Goal: Task Accomplishment & Management: Manage account settings

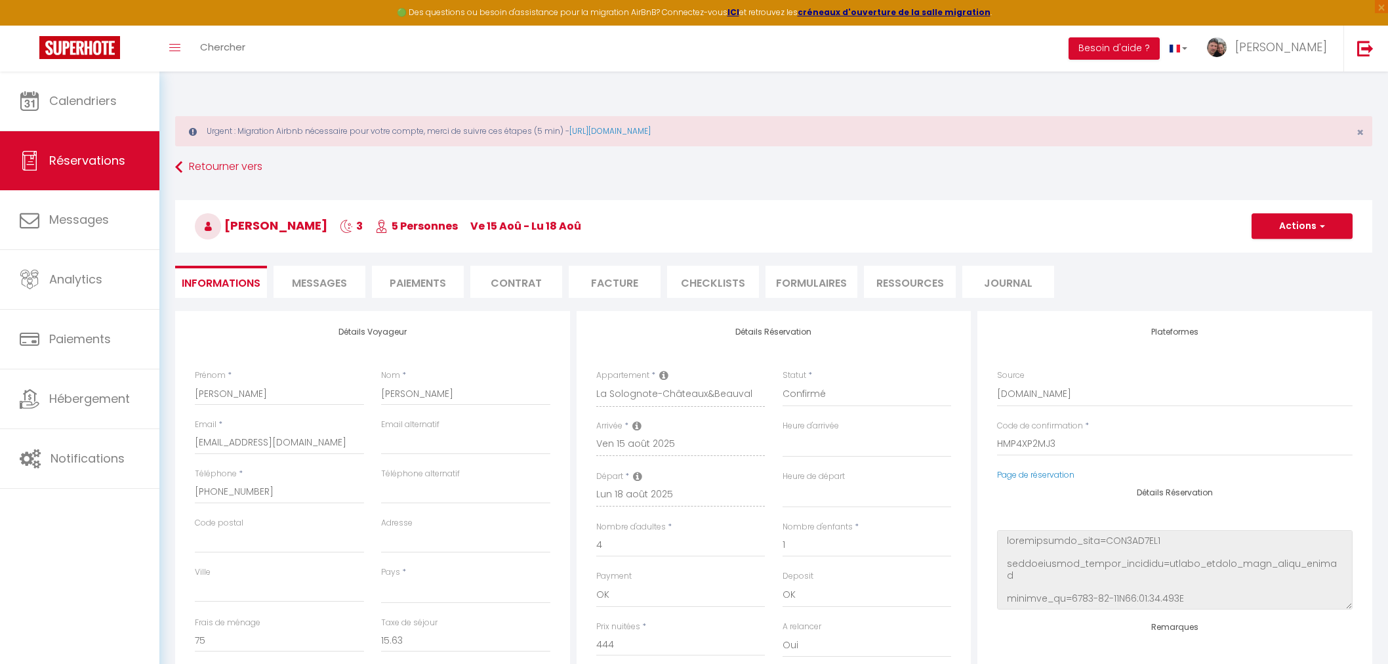
select select
select select "64444"
select select
select select "1"
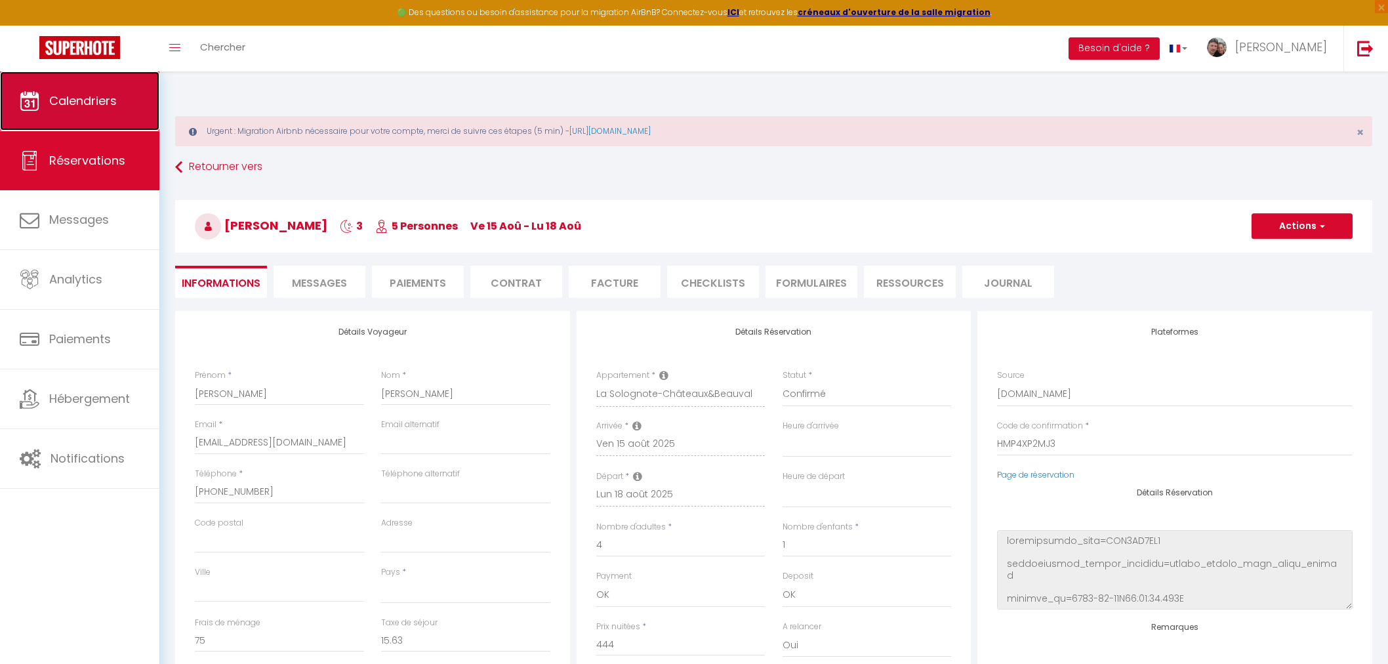
click at [87, 104] on span "Calendriers" at bounding box center [83, 100] width 68 height 16
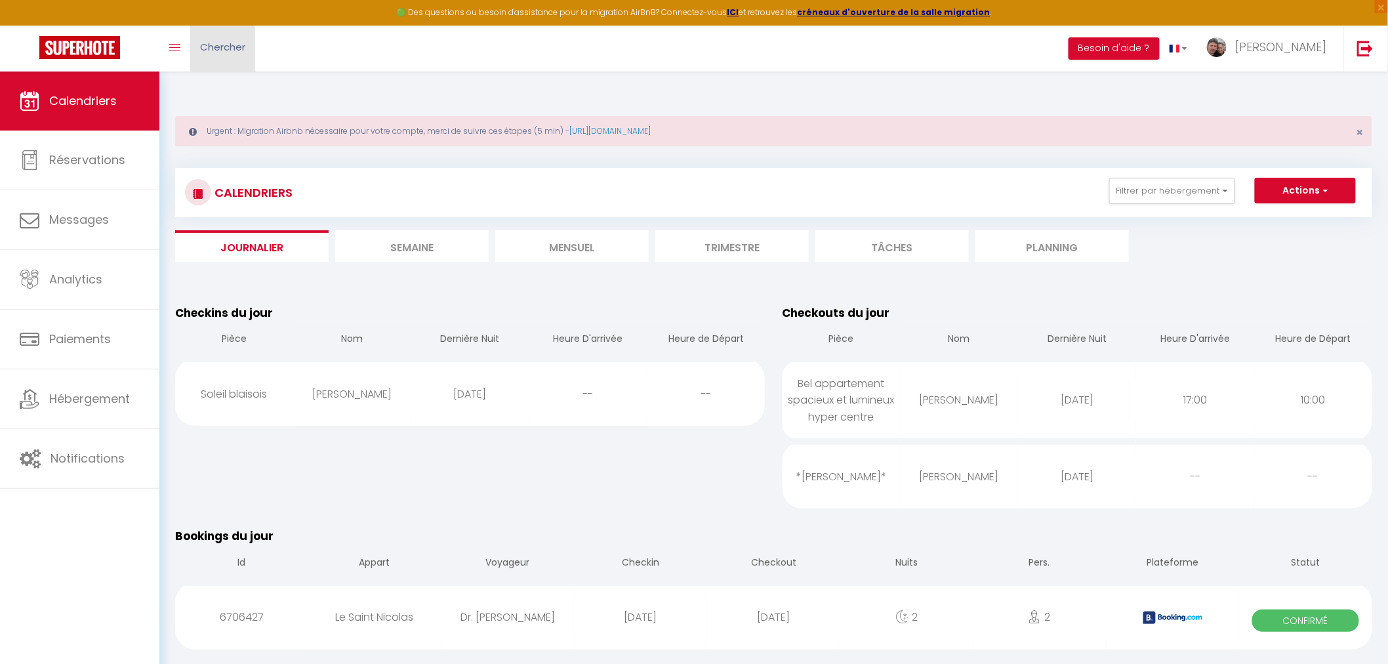
click at [220, 47] on span "Chercher" at bounding box center [222, 47] width 45 height 14
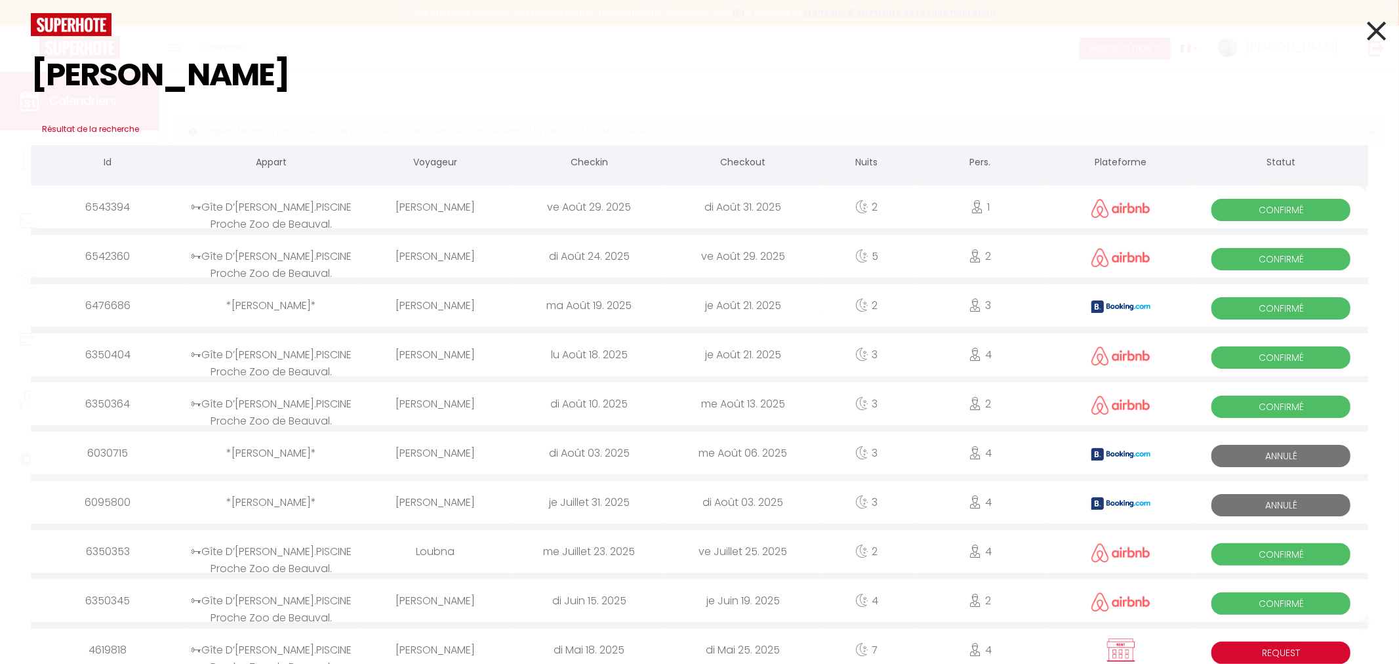
type input "[PERSON_NAME]"
drag, startPoint x: 125, startPoint y: 81, endPoint x: 30, endPoint y: 81, distance: 95.1
click at [30, 81] on div "[PERSON_NAME]" at bounding box center [699, 74] width 1357 height 77
click at [1367, 28] on icon at bounding box center [1376, 30] width 19 height 33
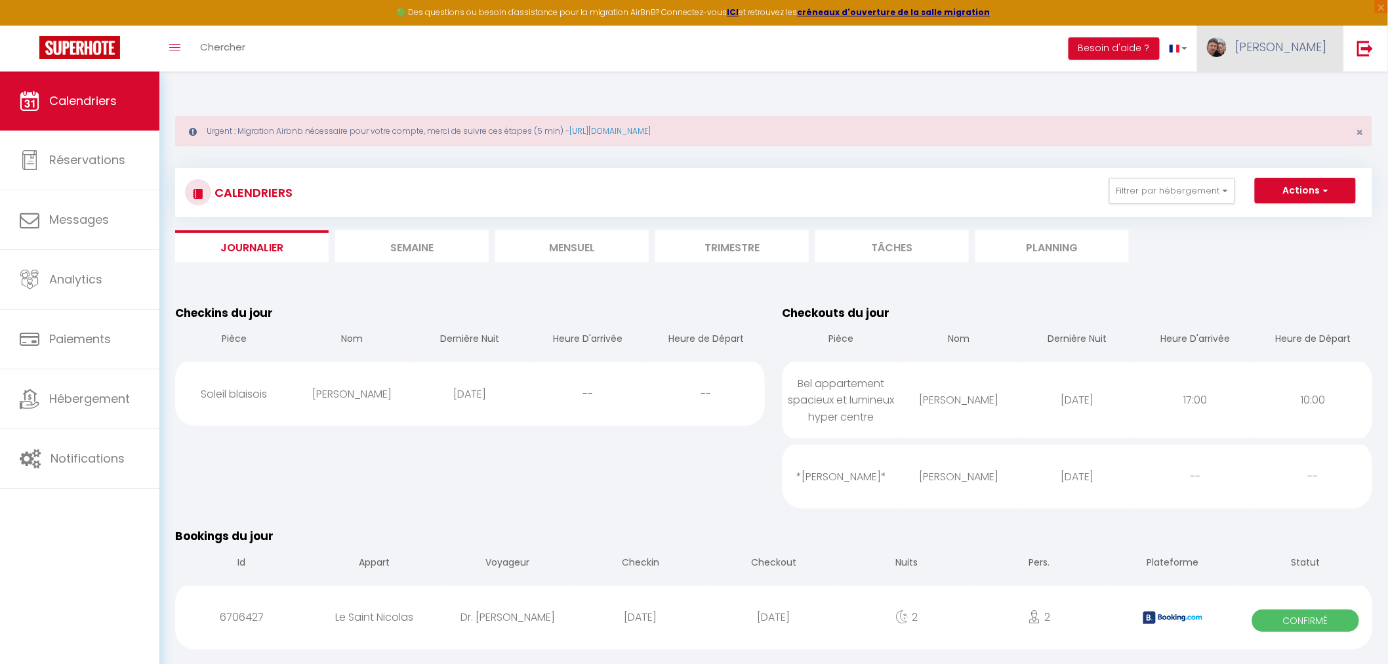
click at [1297, 47] on span "[PERSON_NAME]" at bounding box center [1281, 47] width 92 height 16
click at [1286, 90] on link "Paramètres" at bounding box center [1290, 91] width 97 height 22
select select "fr"
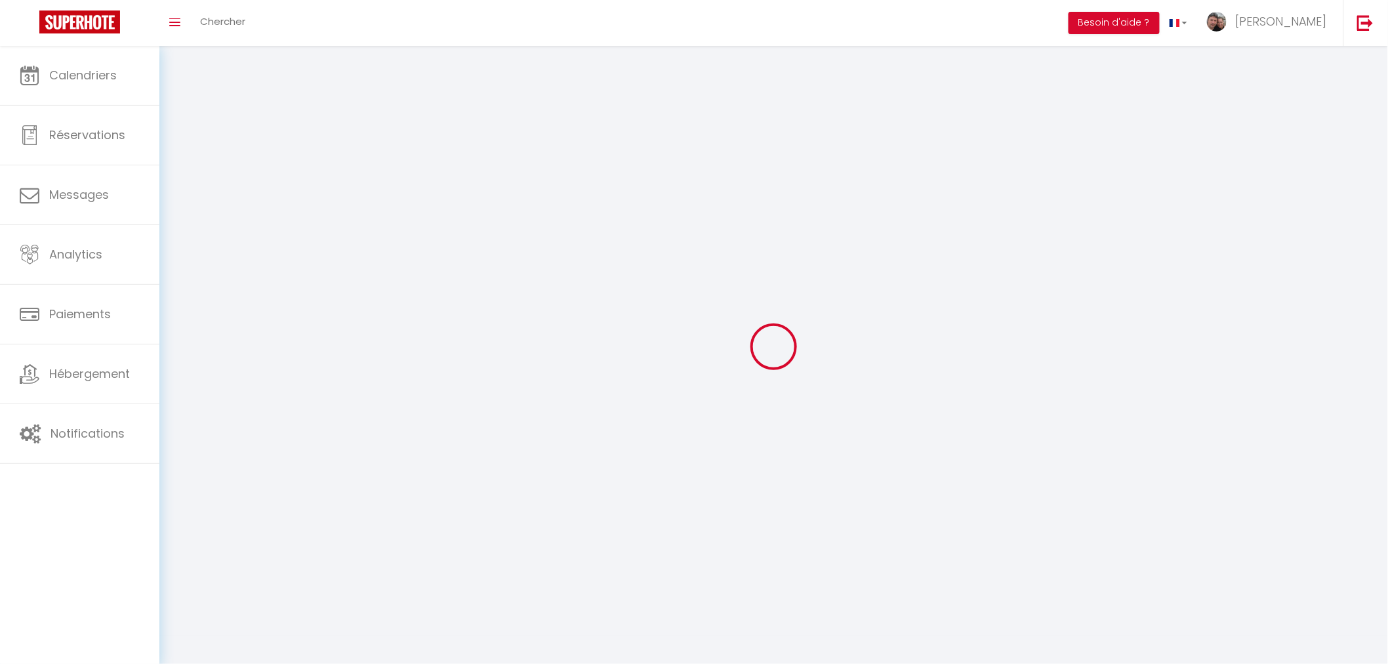
type input "[PERSON_NAME]"
type input "LES CLES DE SOLOGNE"
type input "0663719310"
type input "Les Clés de [GEOGRAPHIC_DATA], 4 les résidences du parc"
type input "41230"
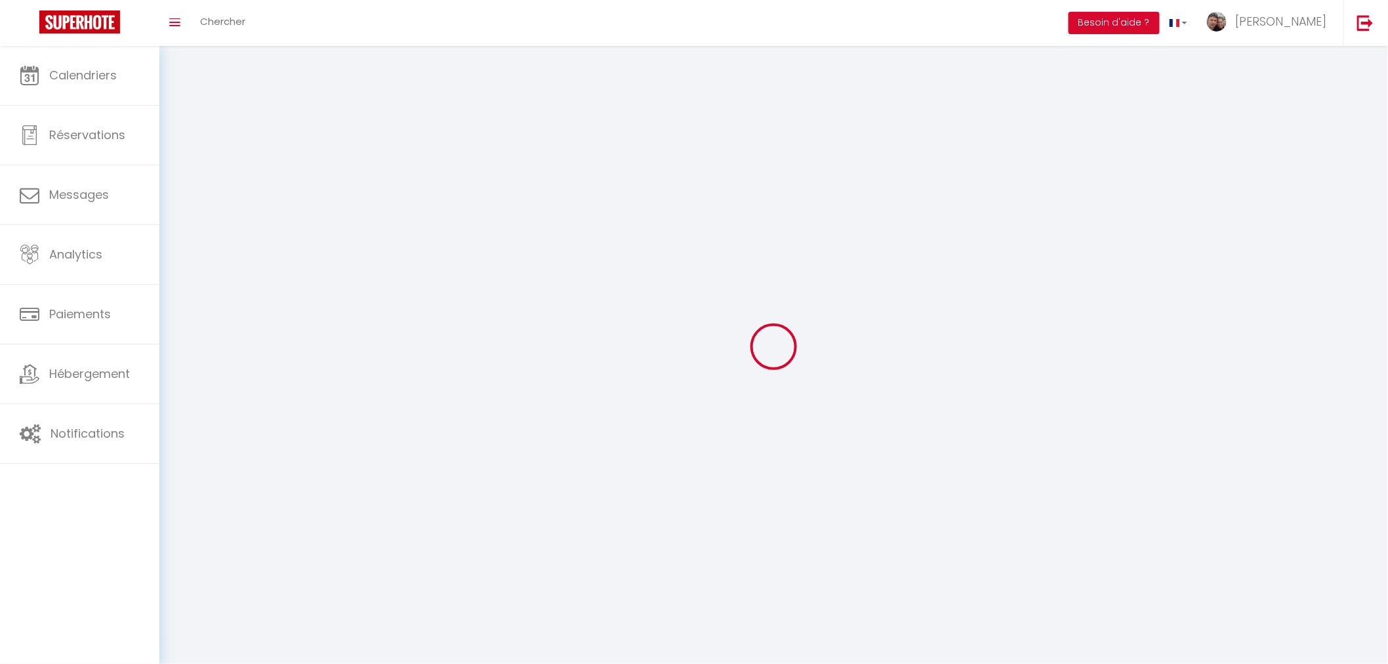
type input "soings en sologne"
type input "mDV9JBcE9I1BCX67LXTIx55e5"
type input "TGFVkFLCR7EQ2XeWWjS2HgI8N"
type input "[URL][DOMAIN_NAME]"
type input "FO27250"
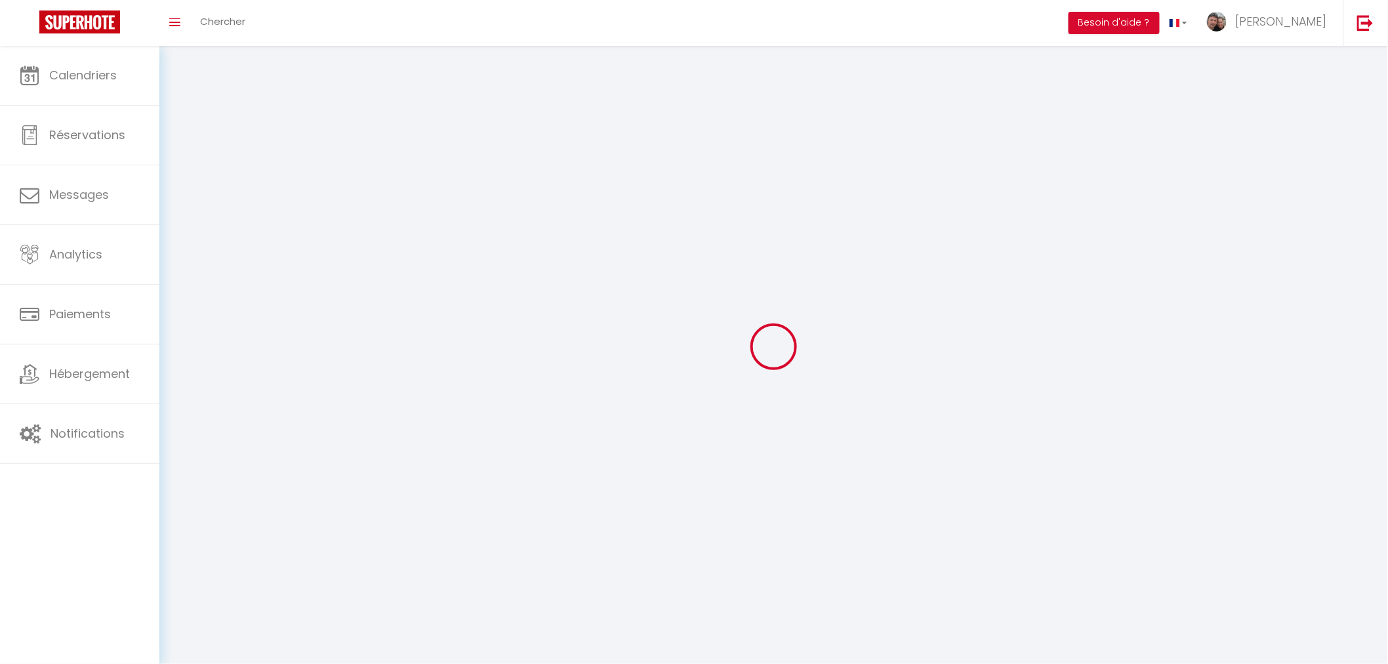
select select "28"
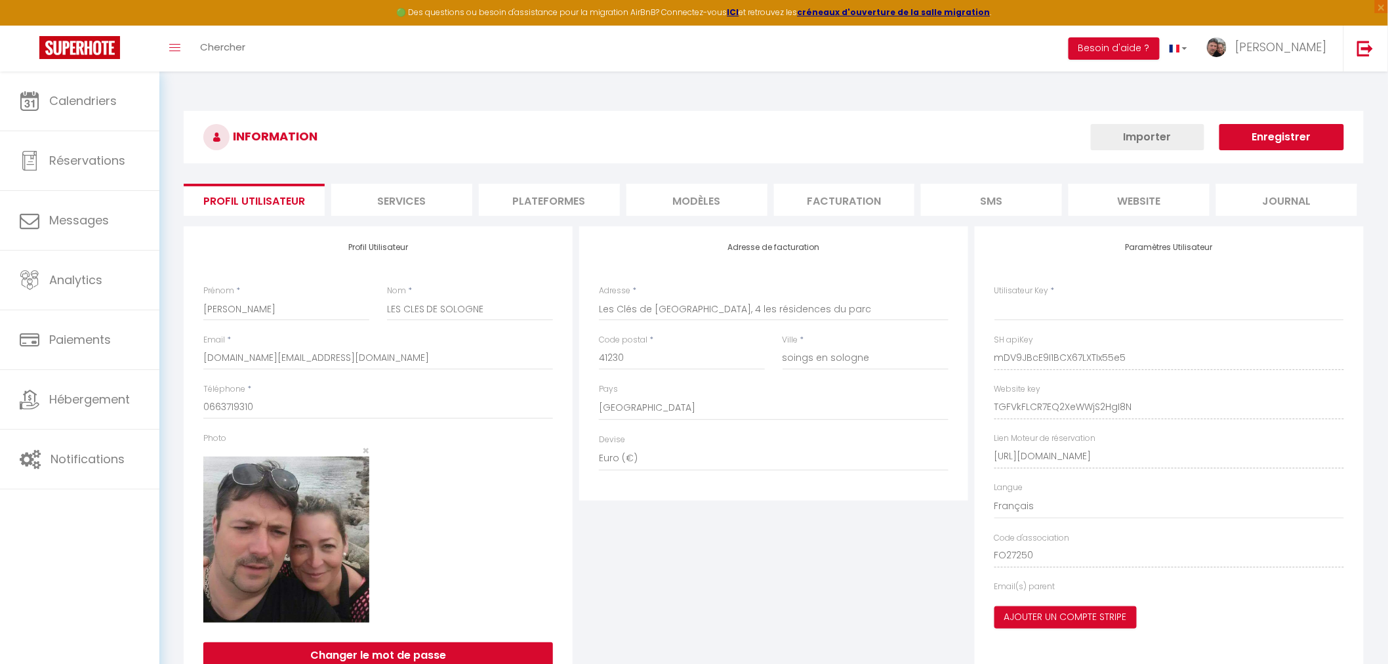
type input "mDV9JBcE9I1BCX67LXTIx55e5"
type input "TGFVkFLCR7EQ2XeWWjS2HgI8N"
type input "[URL][DOMAIN_NAME]"
select select "fr"
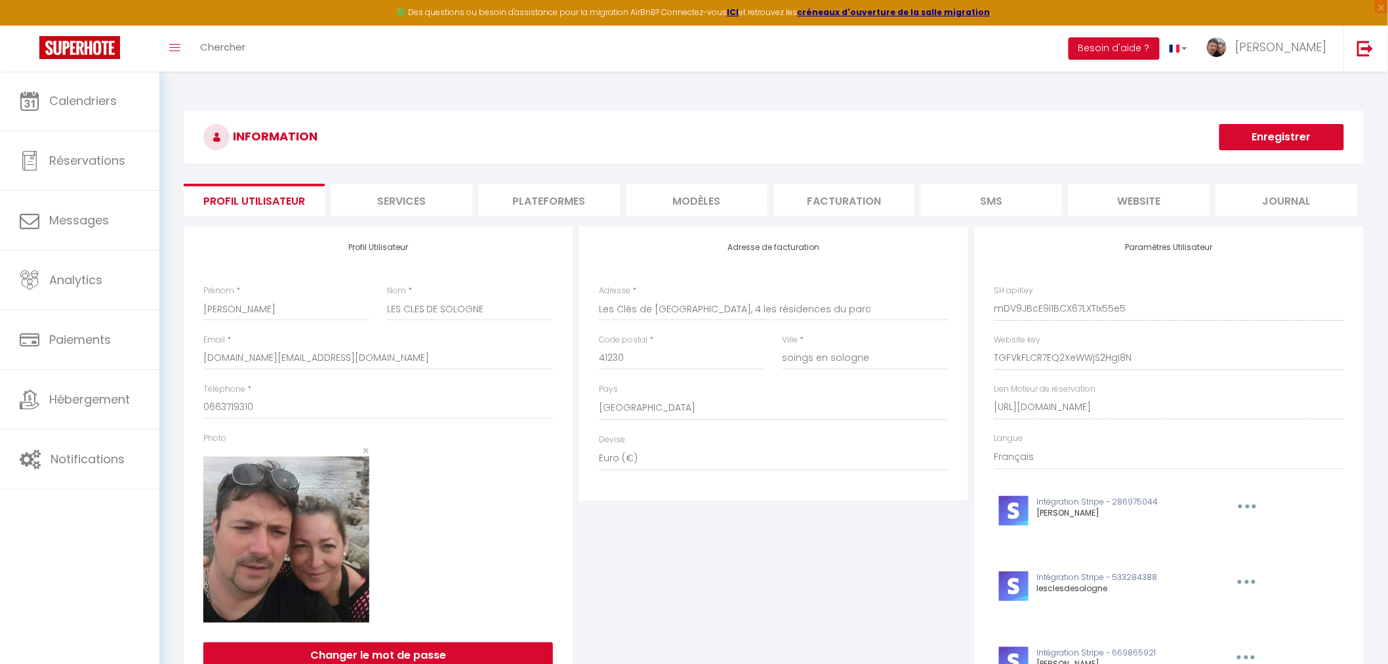
drag, startPoint x: 855, startPoint y: 182, endPoint x: 842, endPoint y: 199, distance: 21.5
click at [855, 184] on li "Facturation" at bounding box center [844, 200] width 141 height 32
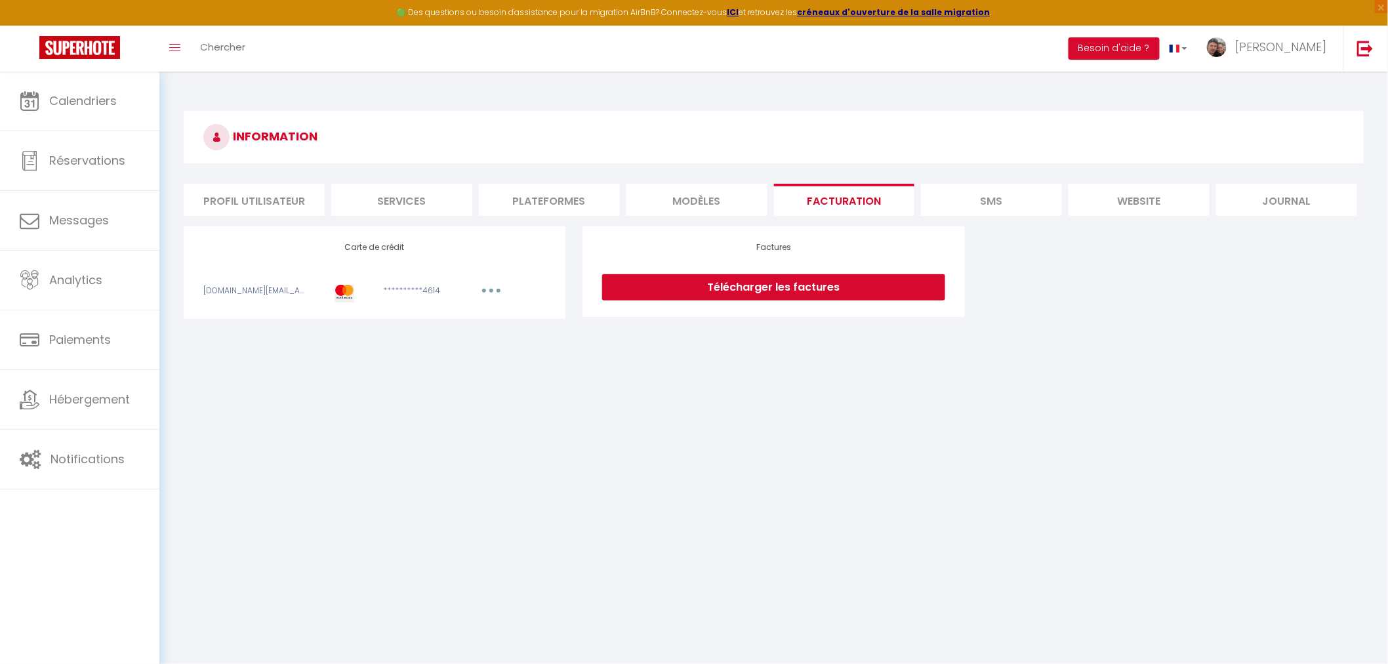
click at [822, 274] on link "Télécharger les factures" at bounding box center [773, 287] width 342 height 26
click at [995, 184] on li "SMS" at bounding box center [991, 200] width 141 height 32
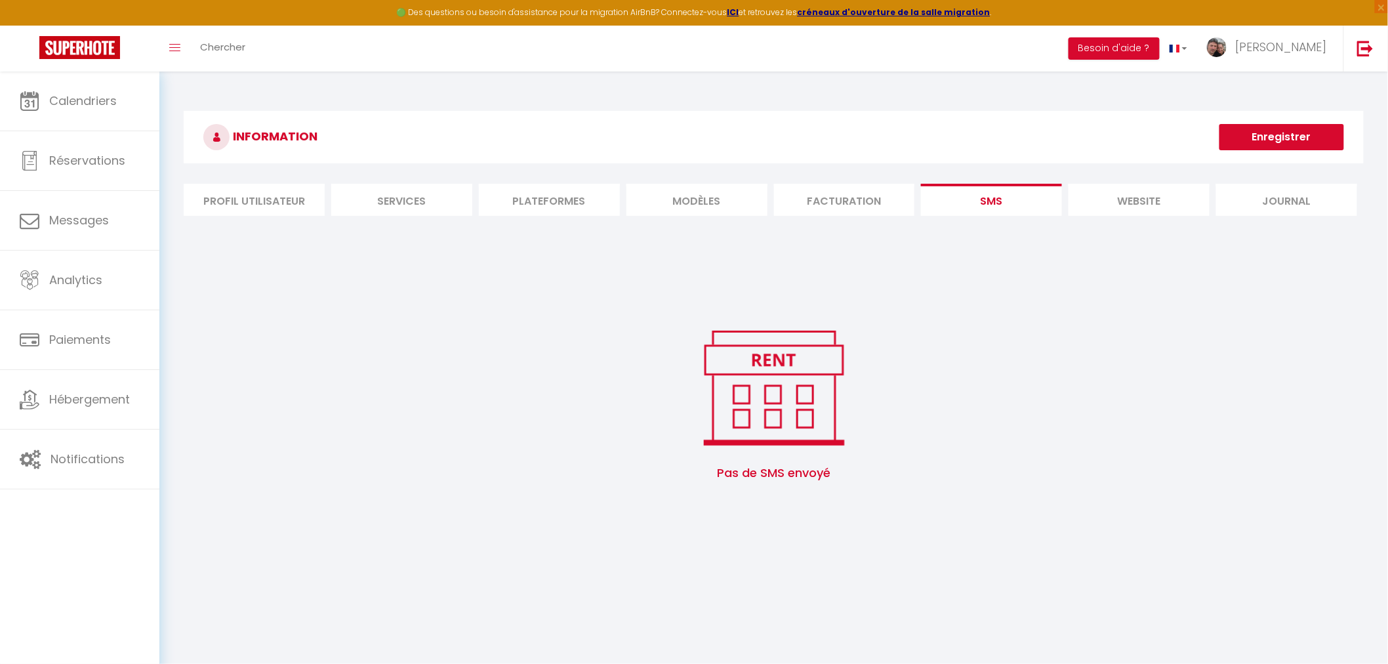
click at [1131, 186] on li "website" at bounding box center [1138, 200] width 141 height 32
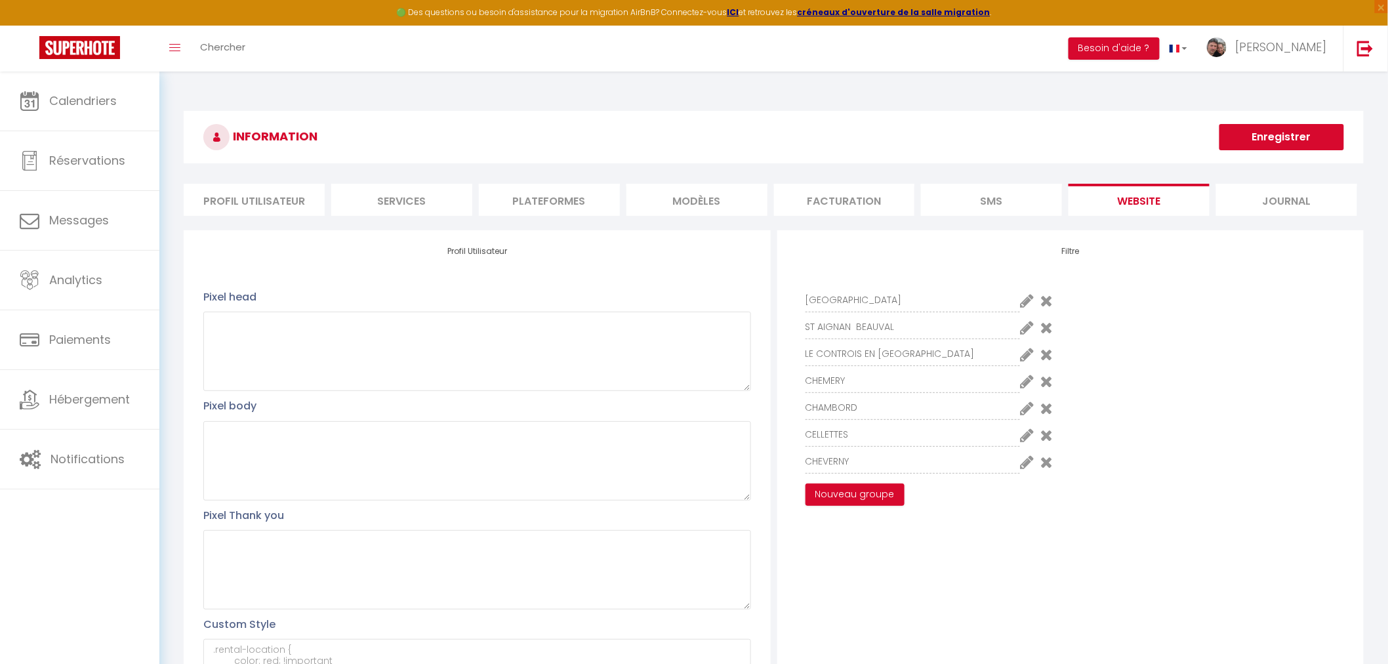
click at [1279, 188] on li "Journal" at bounding box center [1286, 200] width 141 height 32
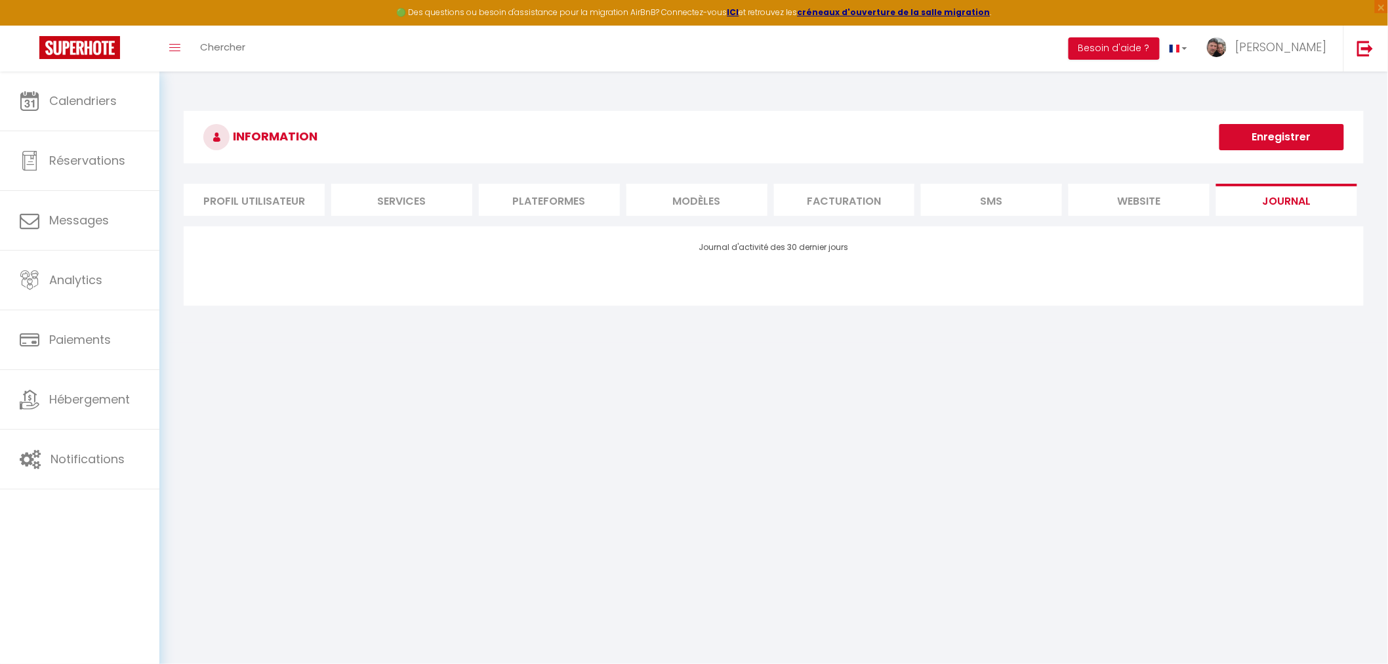
click at [1128, 188] on li "website" at bounding box center [1138, 200] width 141 height 32
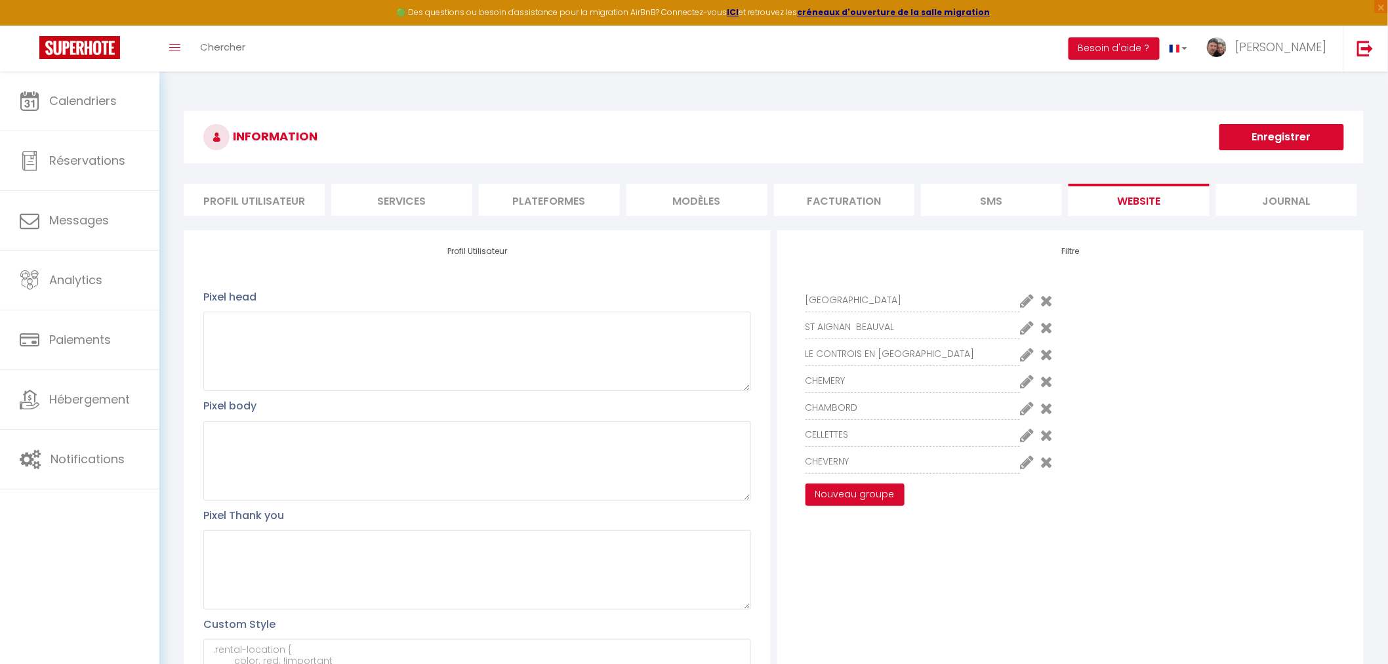
click at [1280, 186] on li "Journal" at bounding box center [1286, 200] width 141 height 32
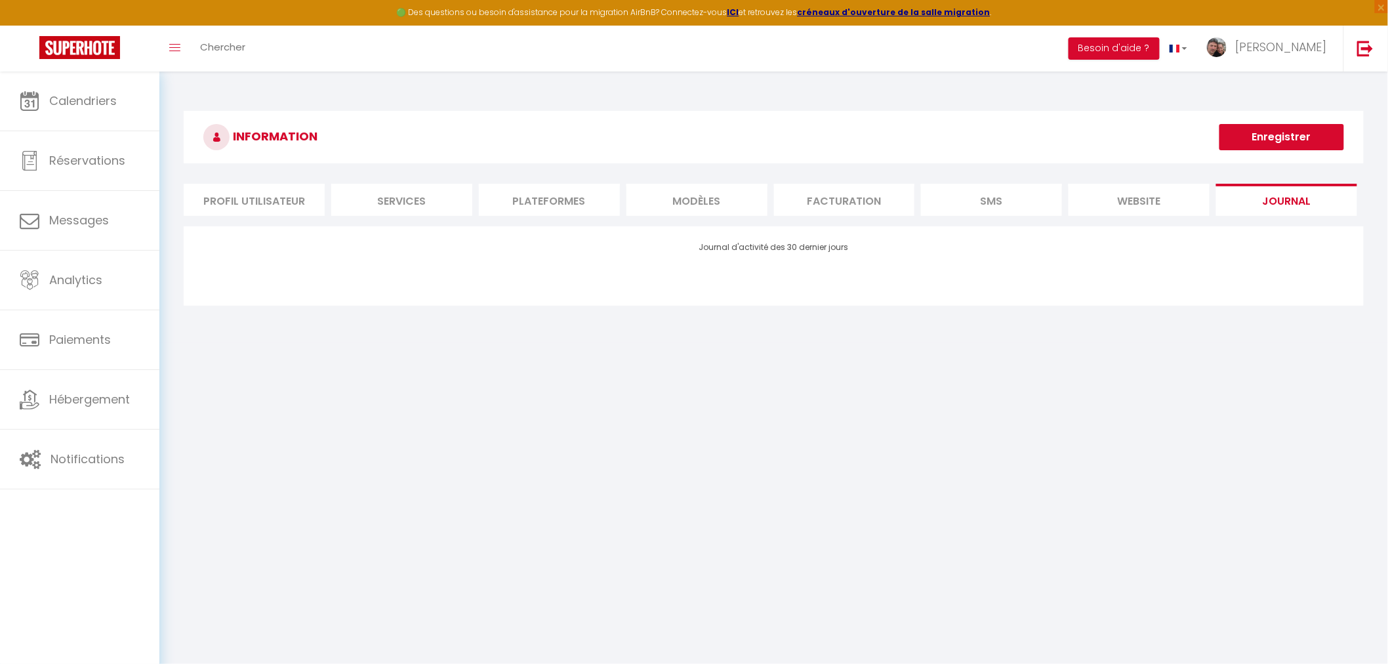
click at [248, 186] on li "Profil Utilisateur" at bounding box center [254, 200] width 141 height 32
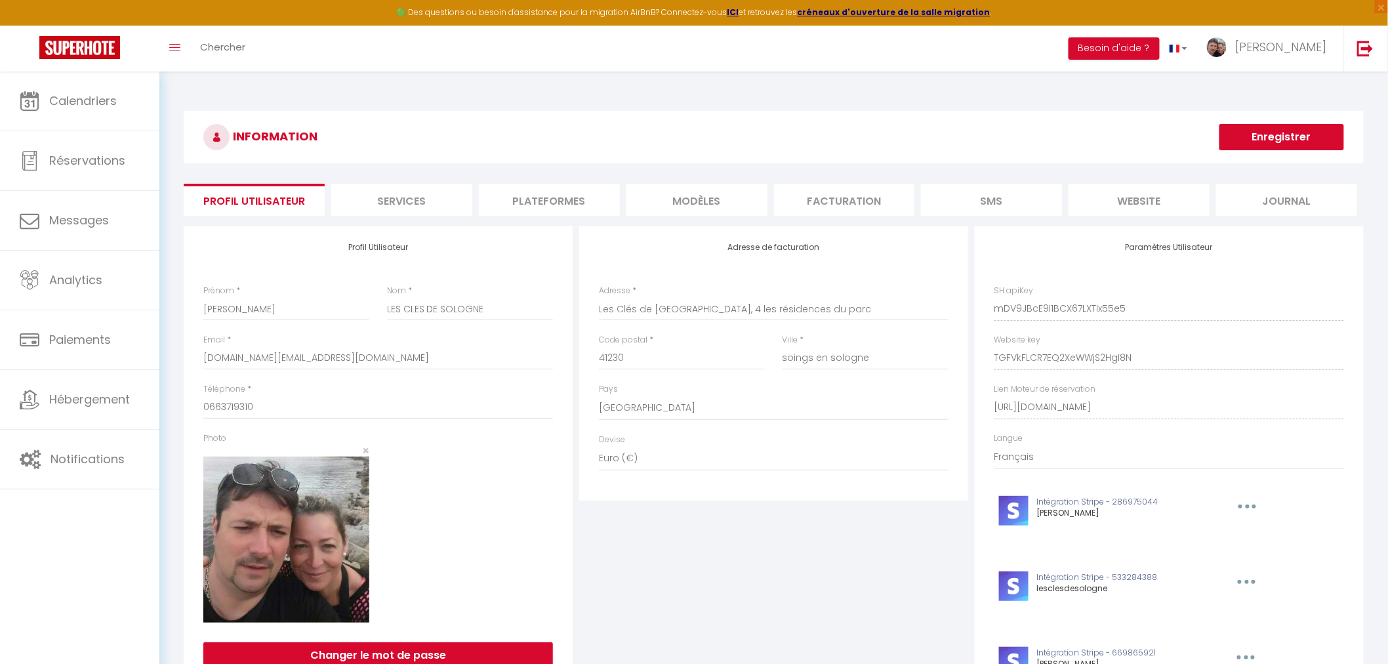
click at [1303, 184] on li "Journal" at bounding box center [1286, 200] width 141 height 32
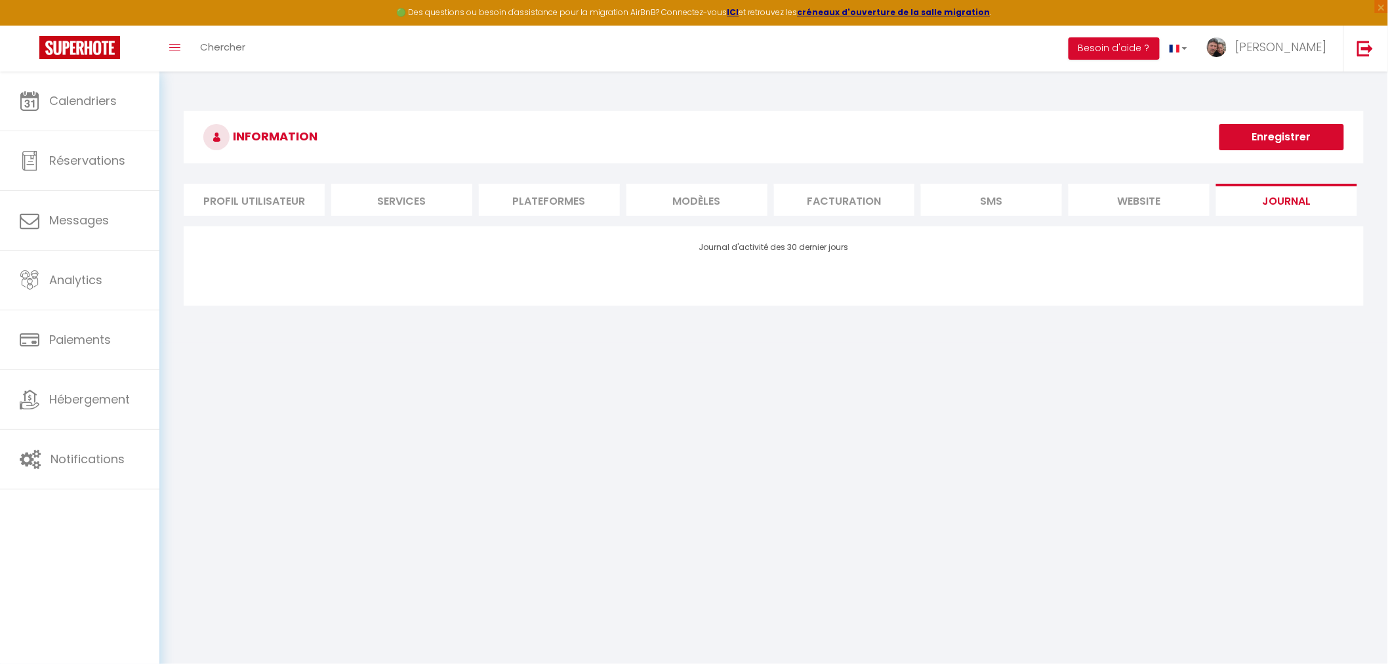
click at [410, 189] on li "Services" at bounding box center [401, 200] width 141 height 32
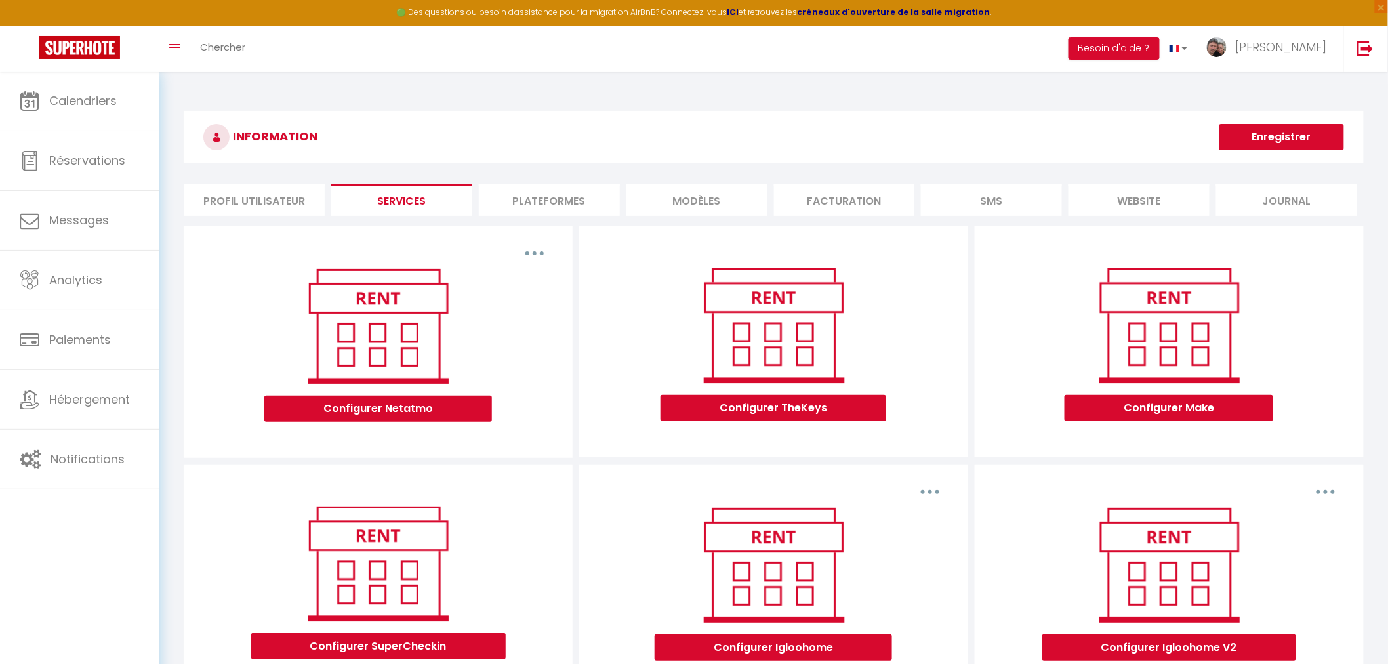
click at [552, 186] on li "Plateformes" at bounding box center [549, 200] width 141 height 32
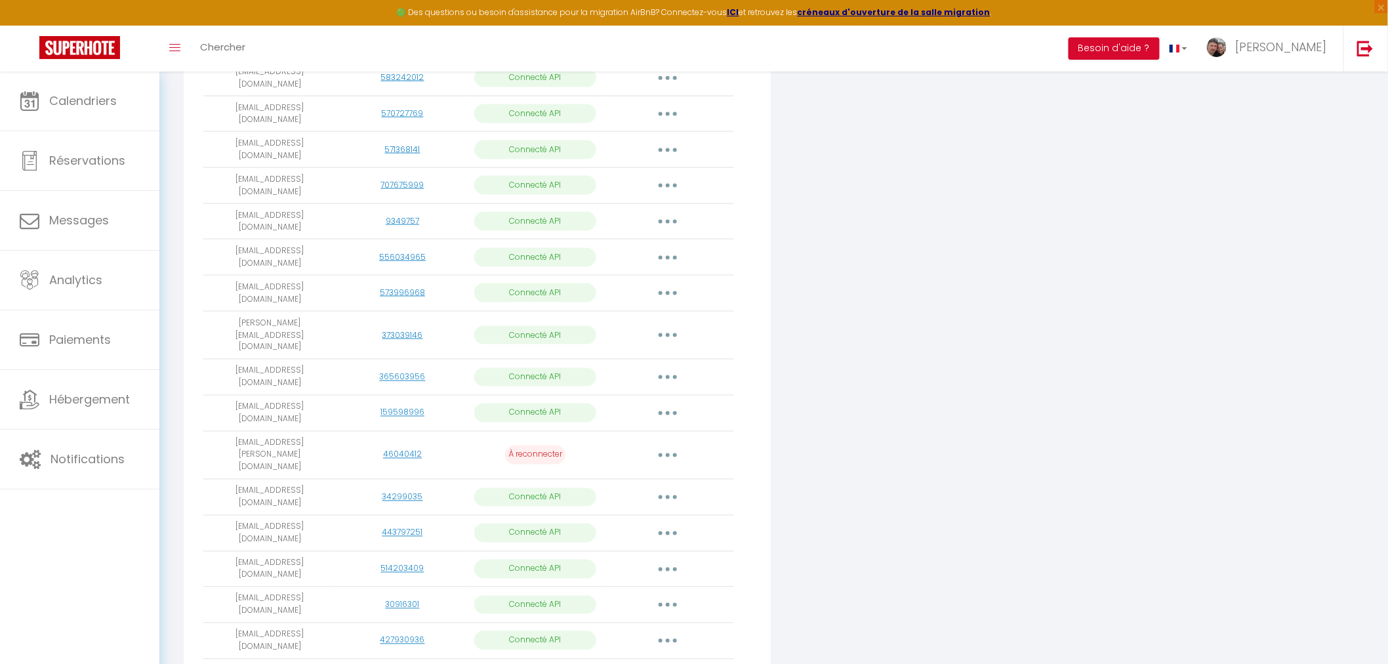
scroll to position [702, 0]
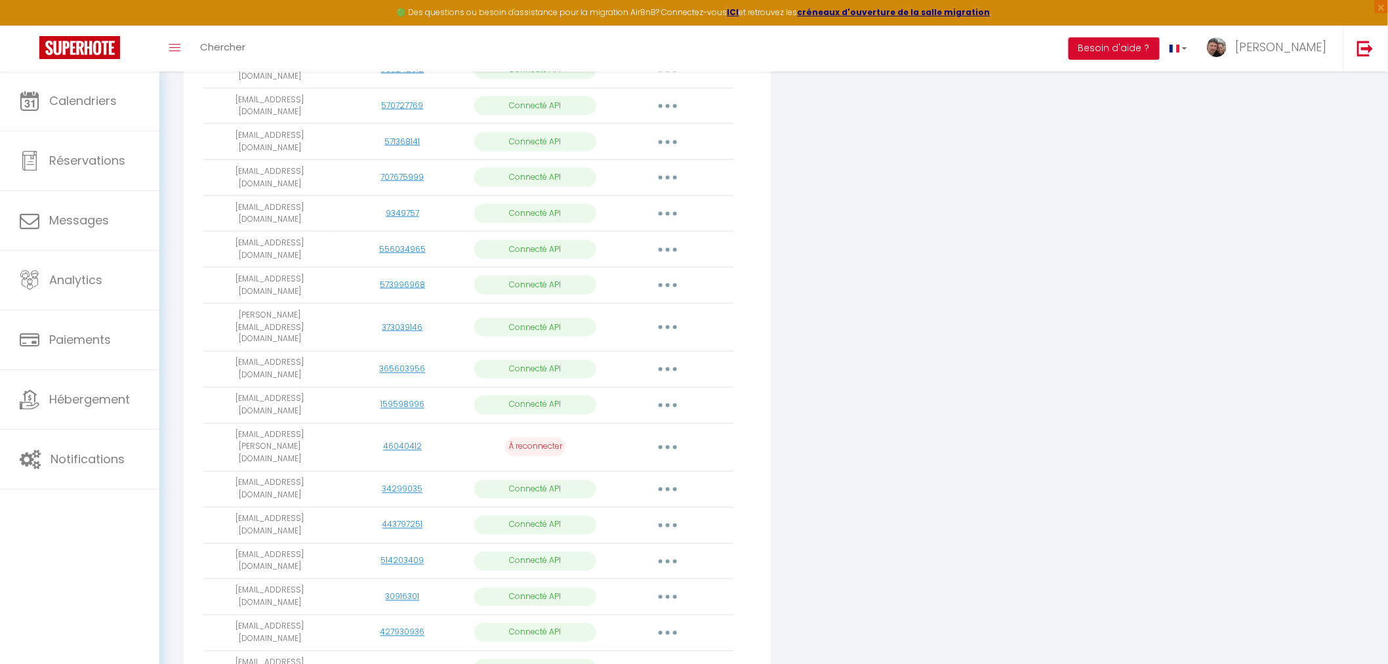
click at [672, 437] on button "button" at bounding box center [667, 447] width 37 height 21
click at [638, 514] on link "Reconnecter le compte" at bounding box center [609, 525] width 145 height 22
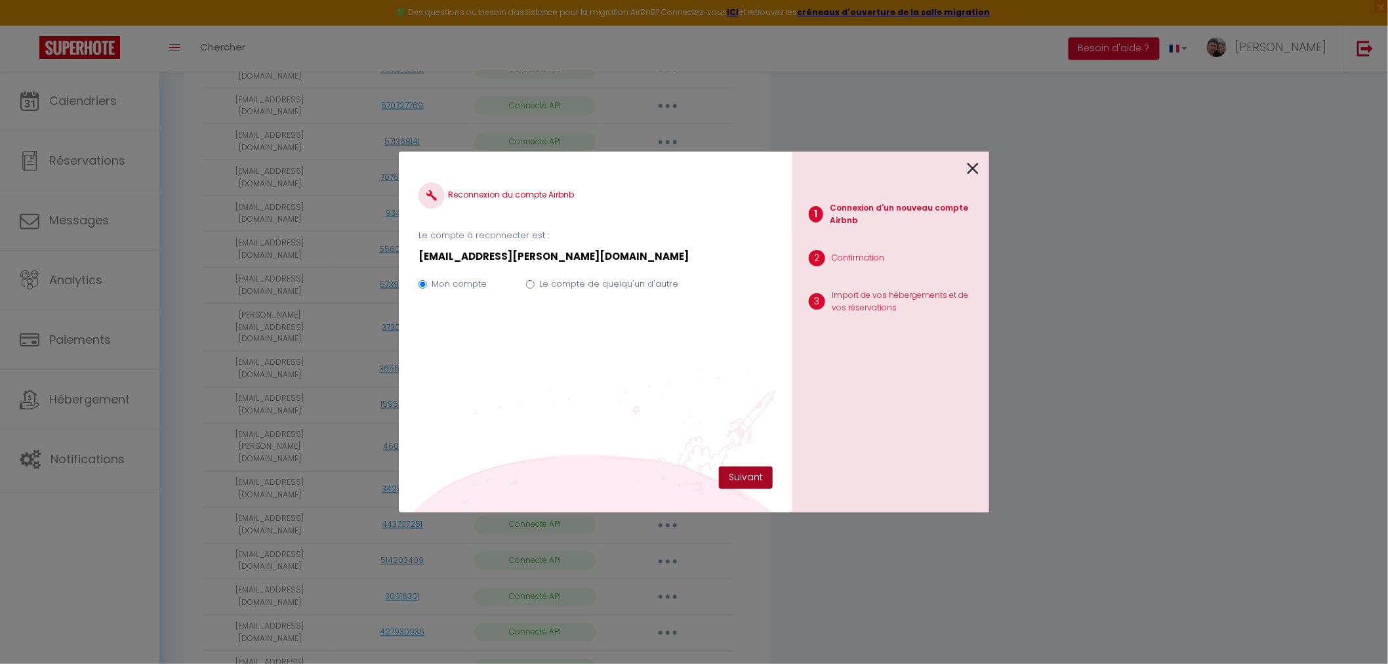
click at [756, 475] on button "Suivant" at bounding box center [746, 477] width 54 height 22
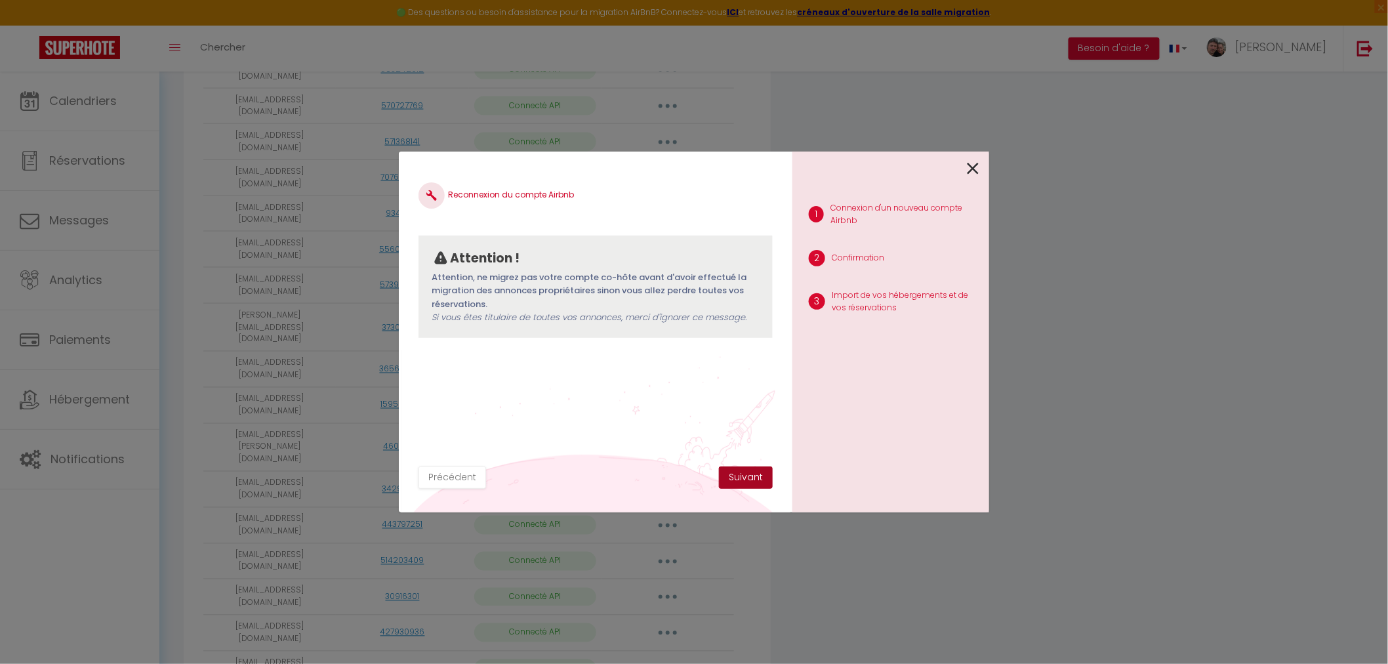
click at [752, 474] on button "Suivant" at bounding box center [746, 477] width 54 height 22
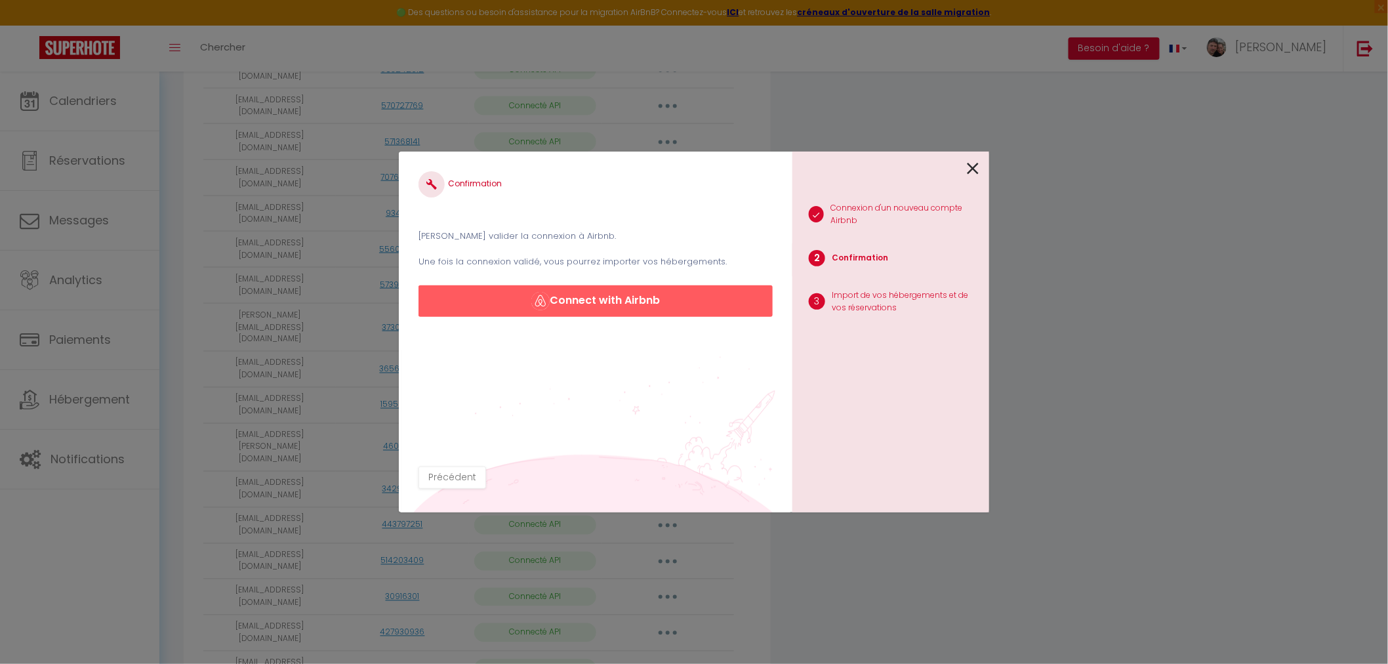
click at [975, 169] on icon at bounding box center [973, 169] width 12 height 20
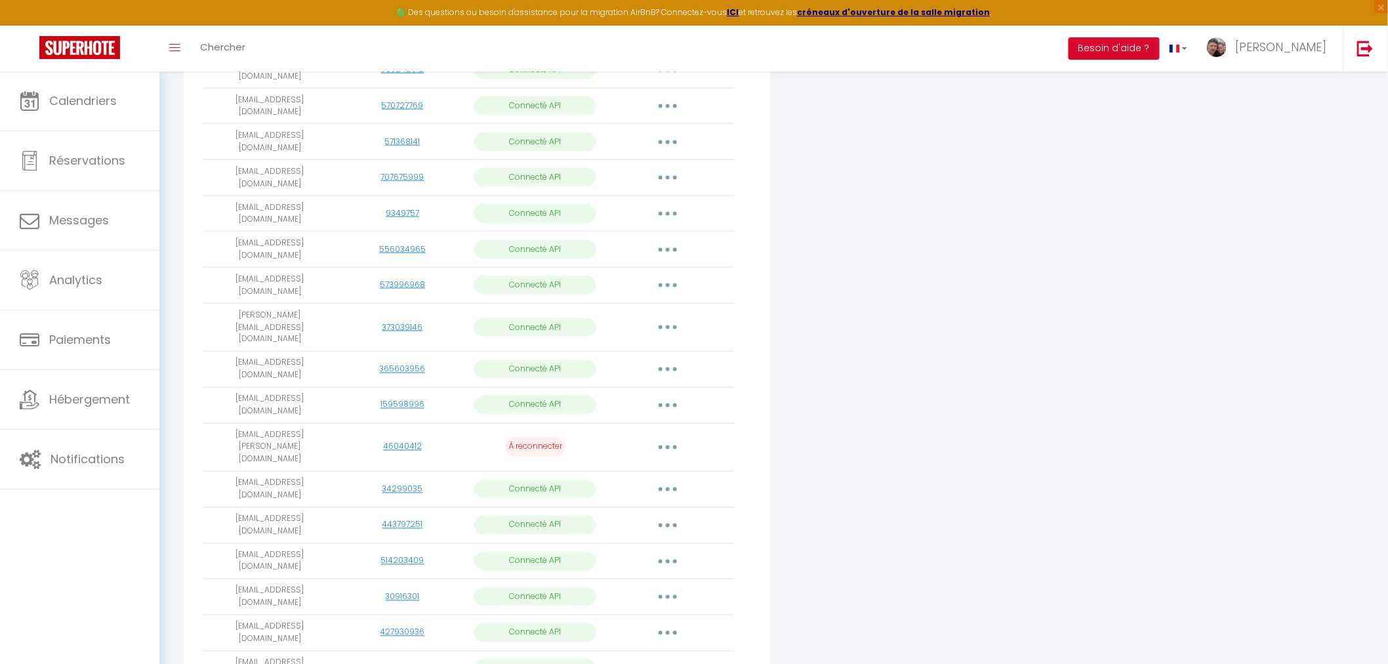
click at [941, 414] on div "Connecter Google Vacation Rentals" at bounding box center [972, 140] width 396 height 1232
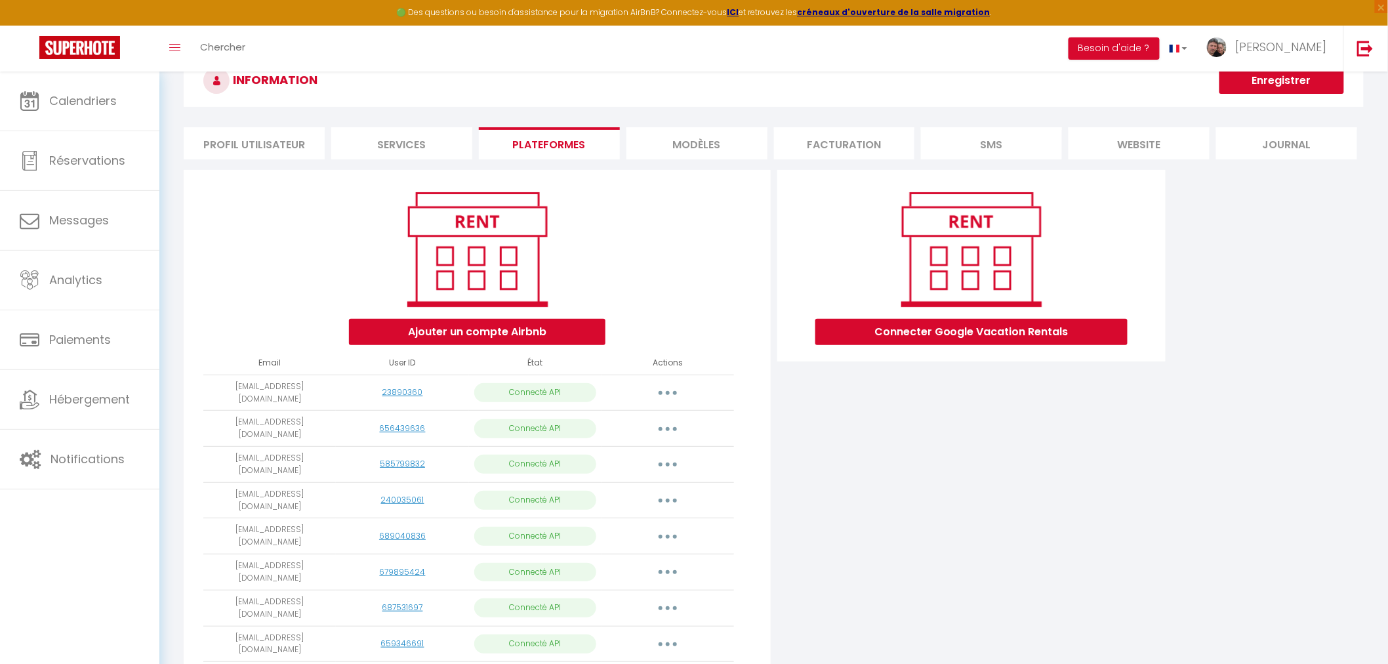
scroll to position [0, 0]
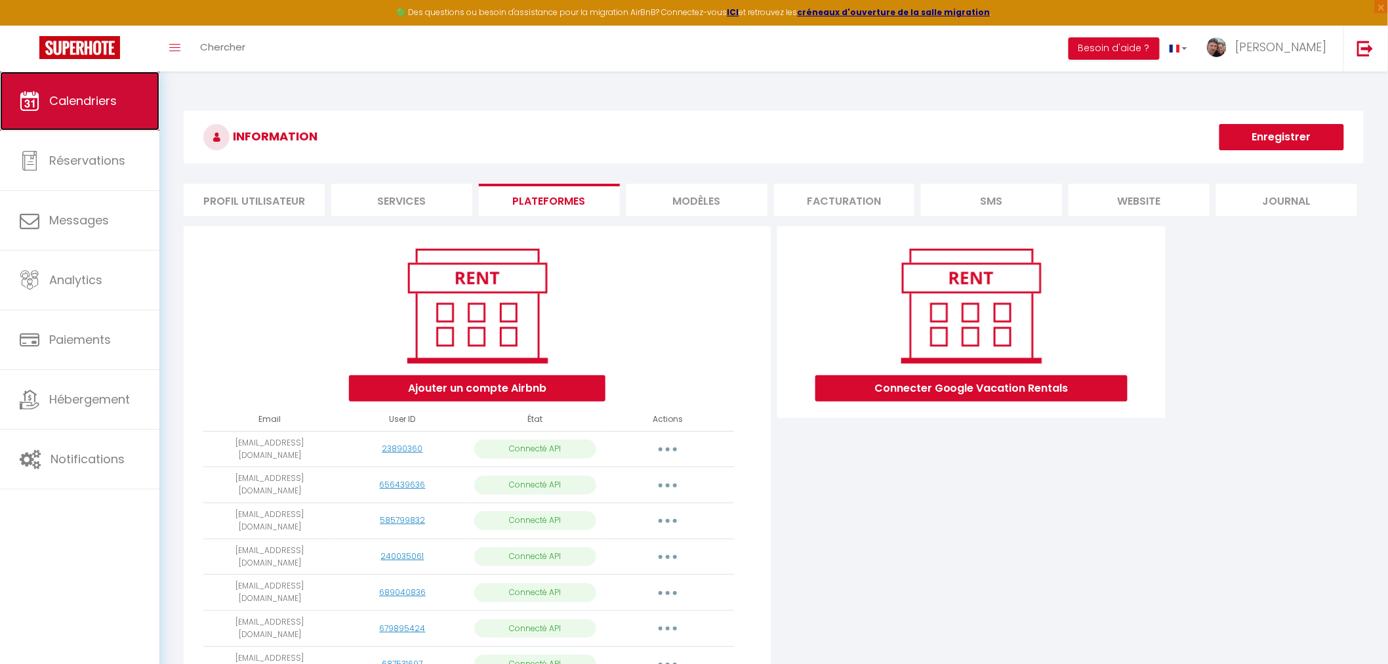
click at [79, 101] on span "Calendriers" at bounding box center [83, 100] width 68 height 16
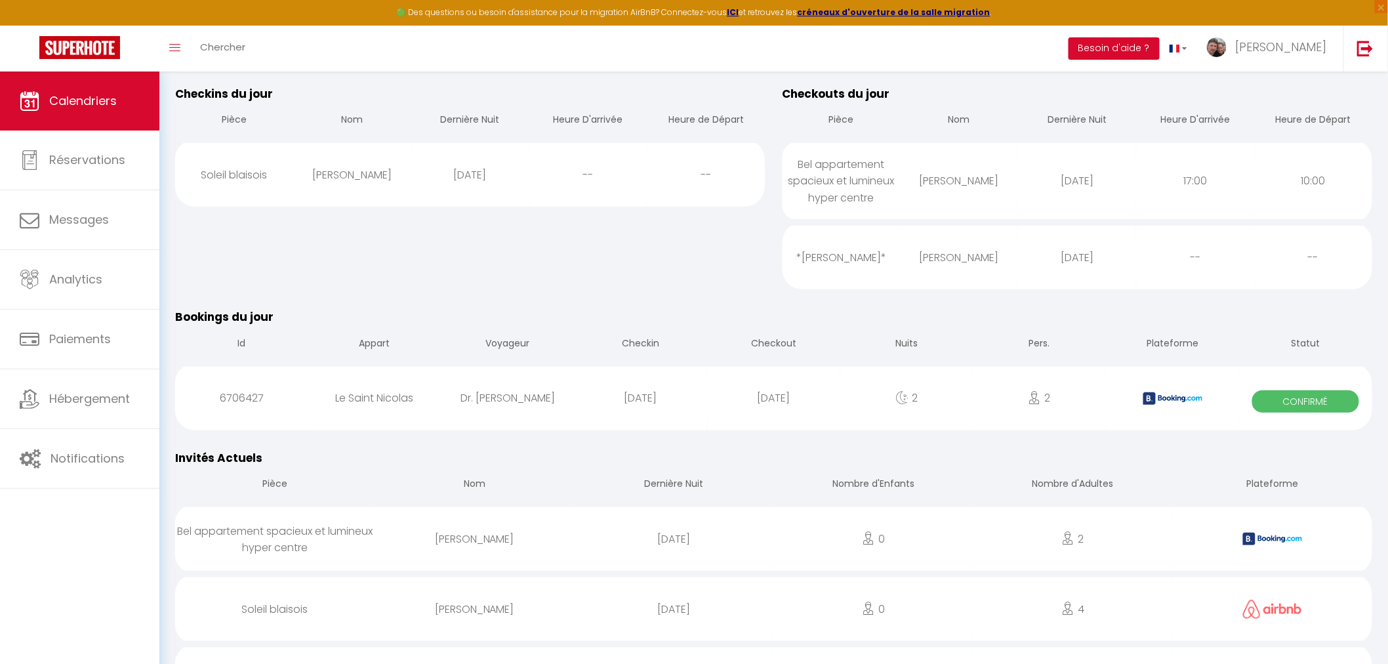
scroll to position [218, 0]
